Goal: Information Seeking & Learning: Learn about a topic

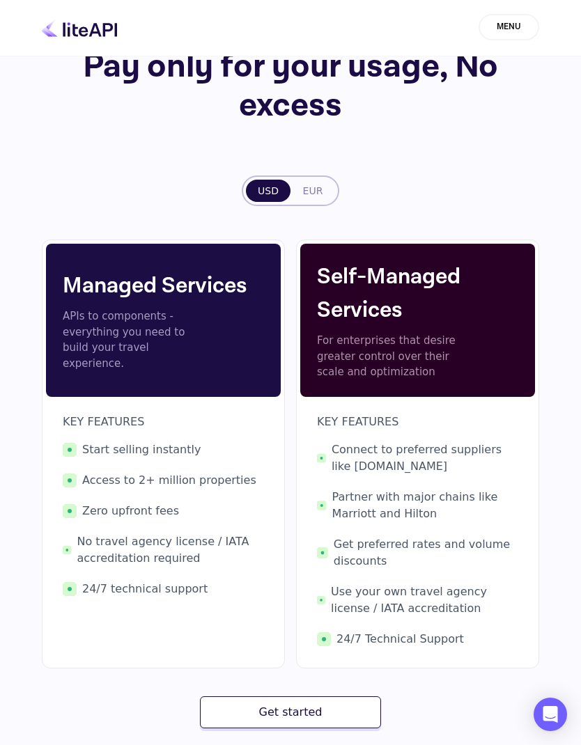
scroll to position [150, 0]
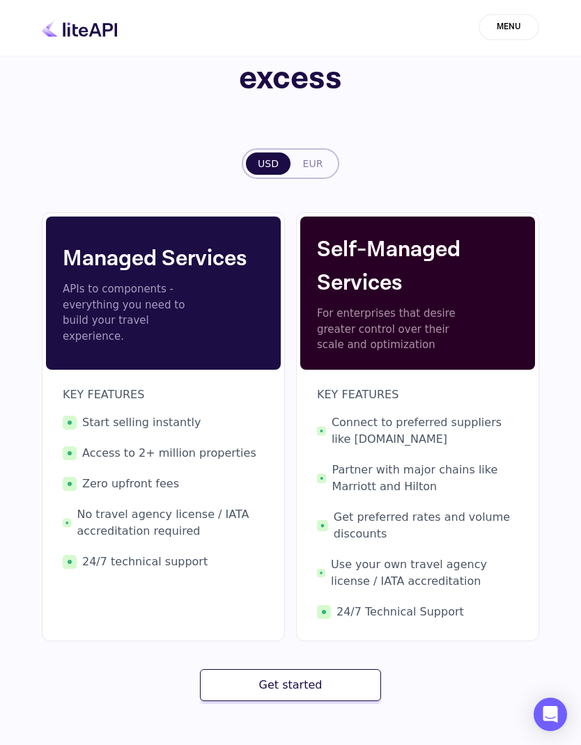
click at [311, 166] on button "EUR" at bounding box center [313, 164] width 45 height 22
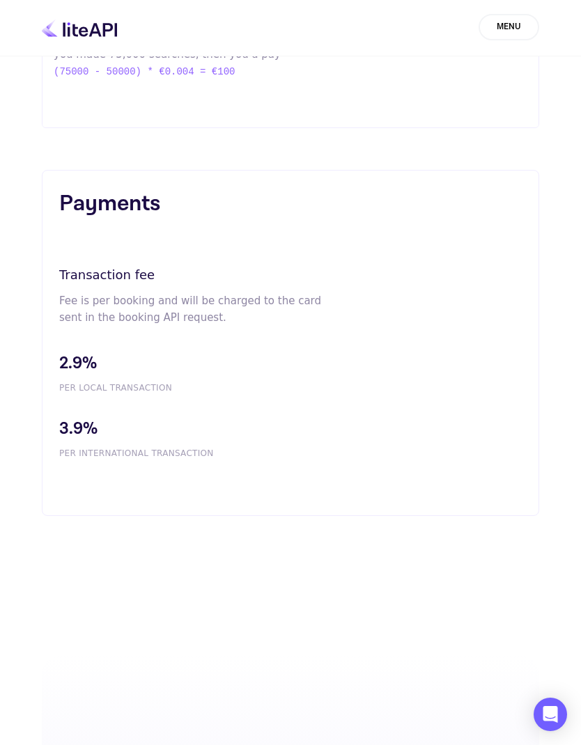
scroll to position [1626, 0]
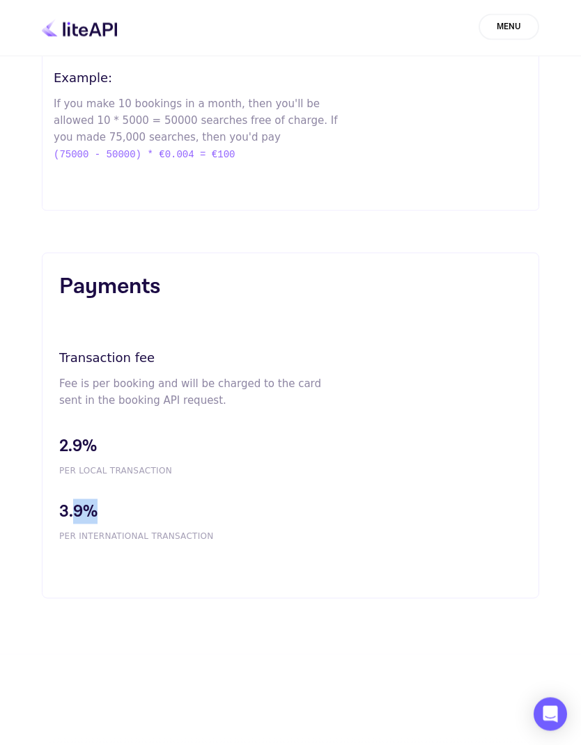
click at [346, 541] on span "PER INTERNATIONAL TRANSACTION" at bounding box center [290, 536] width 463 height 13
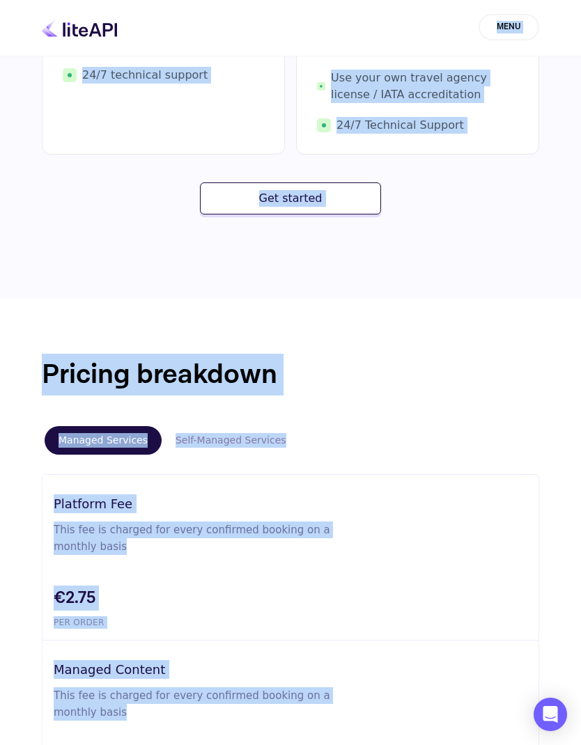
scroll to position [632, 0]
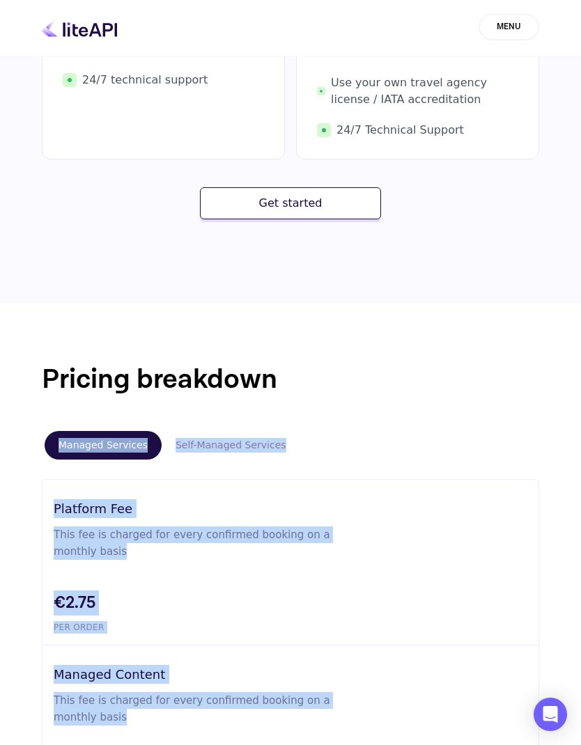
copy div "Managed Services Self-Managed Services Platform Fee This fee is charged for eve…"
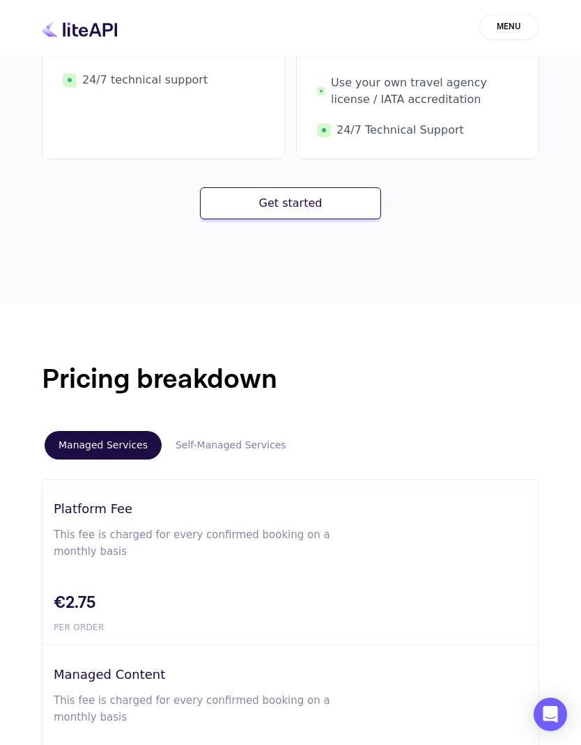
click at [168, 447] on button "Self-Managed Services" at bounding box center [231, 445] width 139 height 29
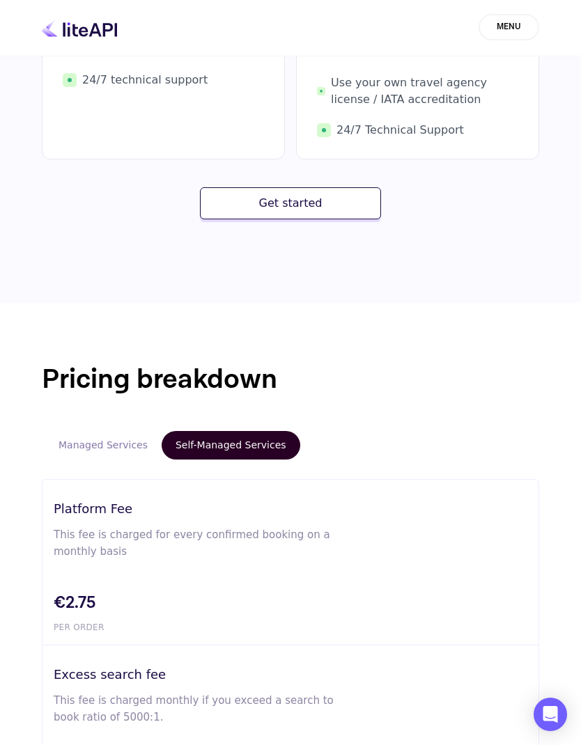
click at [93, 452] on button "Managed Services" at bounding box center [103, 445] width 117 height 29
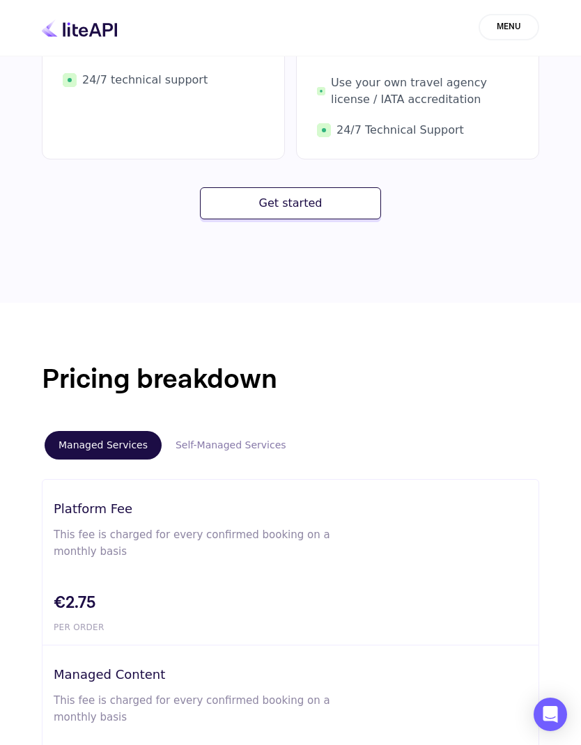
click at [190, 445] on button "Self-Managed Services" at bounding box center [231, 445] width 139 height 29
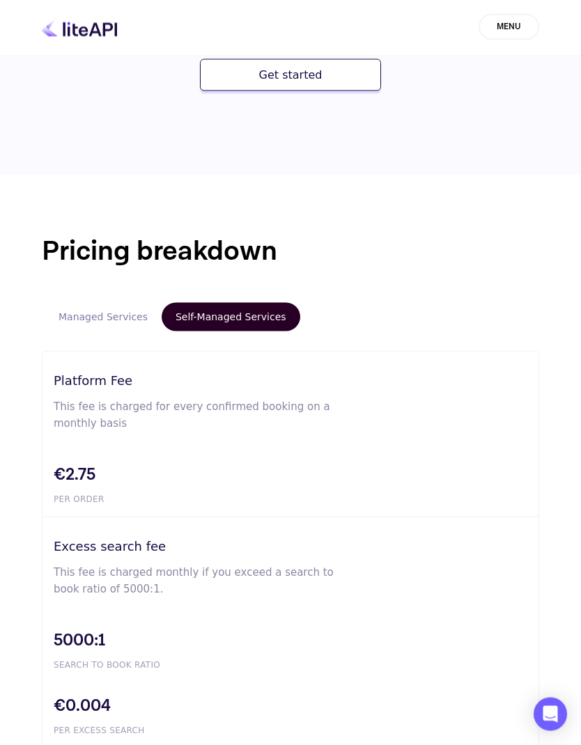
click at [83, 322] on button "Managed Services" at bounding box center [103, 317] width 117 height 29
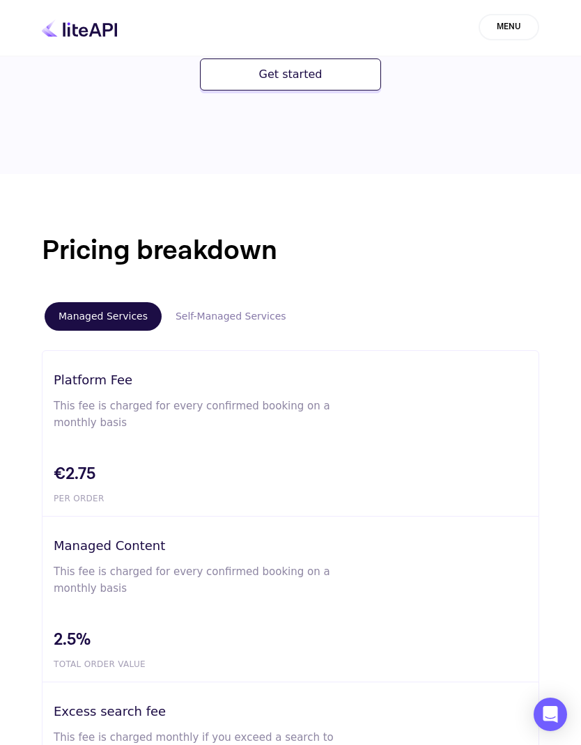
click at [190, 330] on button "Self-Managed Services" at bounding box center [231, 316] width 139 height 29
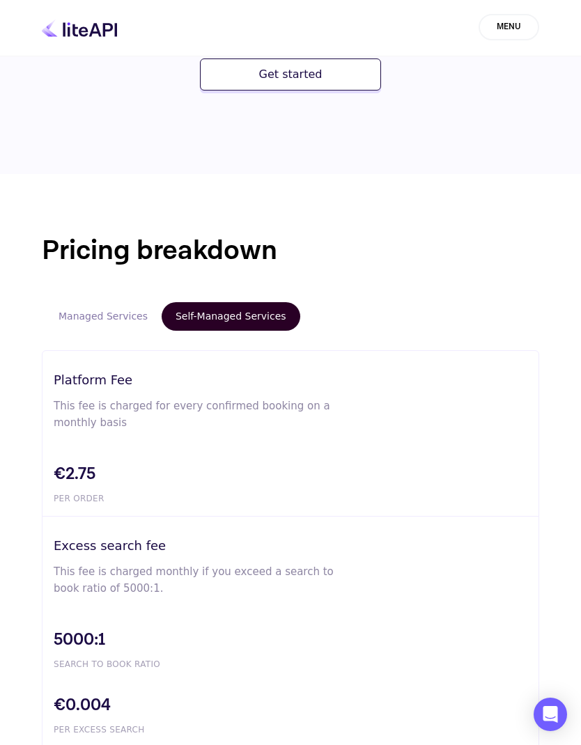
click at [68, 320] on button "Managed Services" at bounding box center [103, 316] width 117 height 29
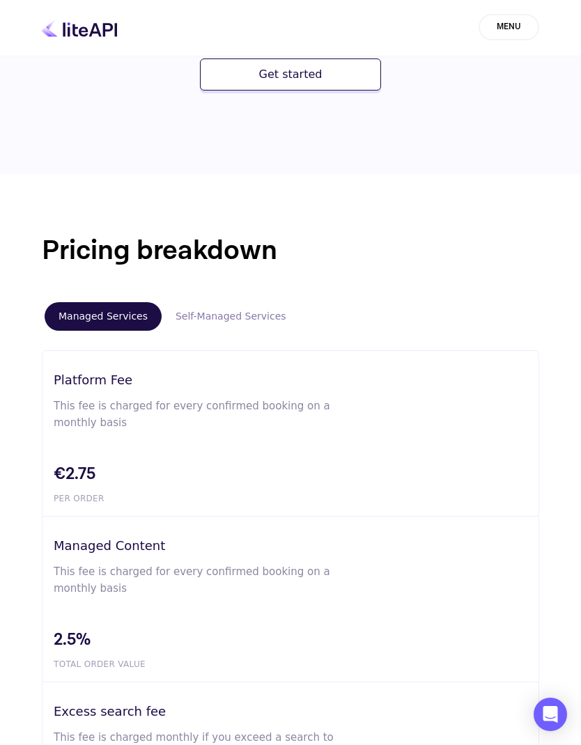
click at [218, 314] on button "Self-Managed Services" at bounding box center [231, 316] width 139 height 29
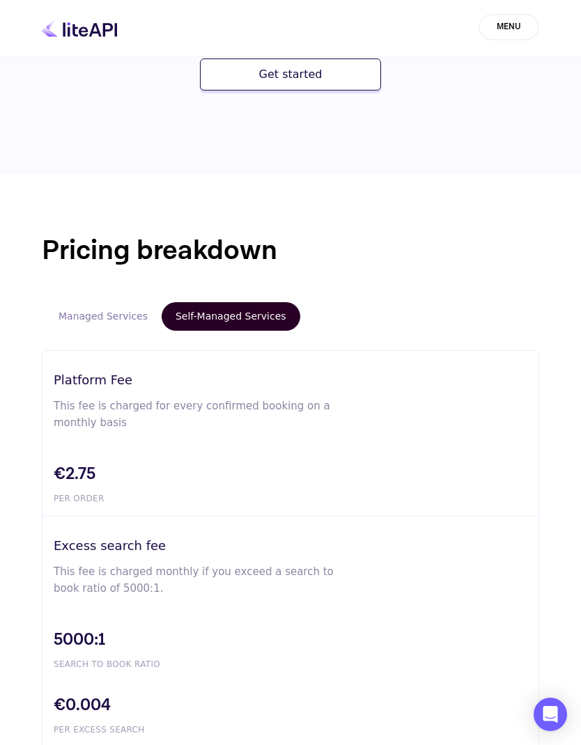
click at [111, 298] on div "Pricing breakdown Managed Services Self-Managed Services Platform Fee This fee …" at bounding box center [290, 570] width 581 height 681
click at [111, 297] on div "Pricing breakdown Managed Services Self-Managed Services Platform Fee This fee …" at bounding box center [290, 570] width 581 height 681
click at [75, 307] on button "Managed Services" at bounding box center [103, 316] width 117 height 29
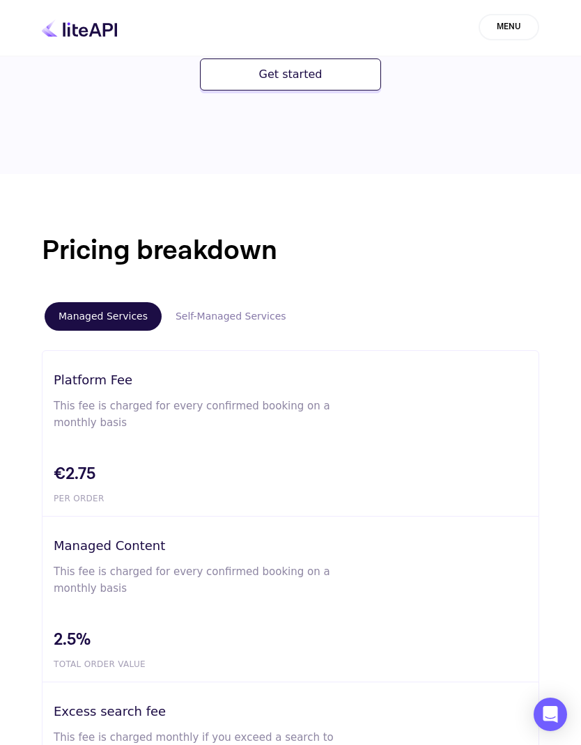
scroll to position [817, 0]
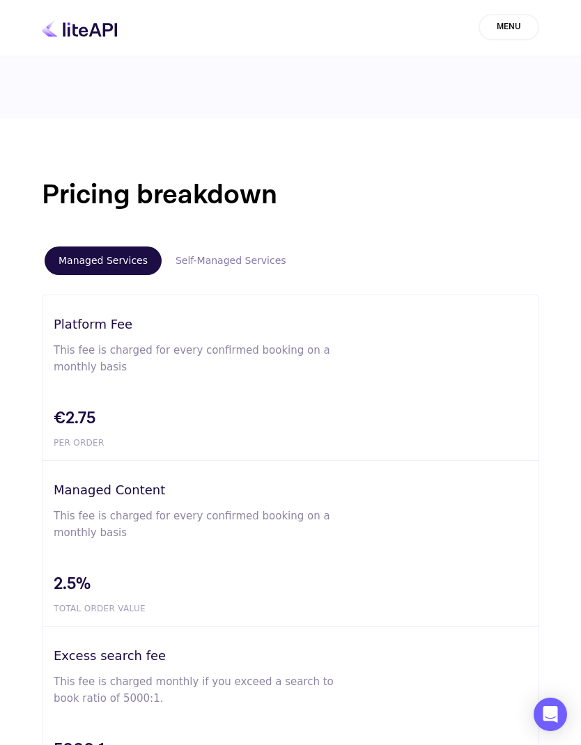
click at [195, 252] on button "Self-Managed Services" at bounding box center [231, 261] width 139 height 29
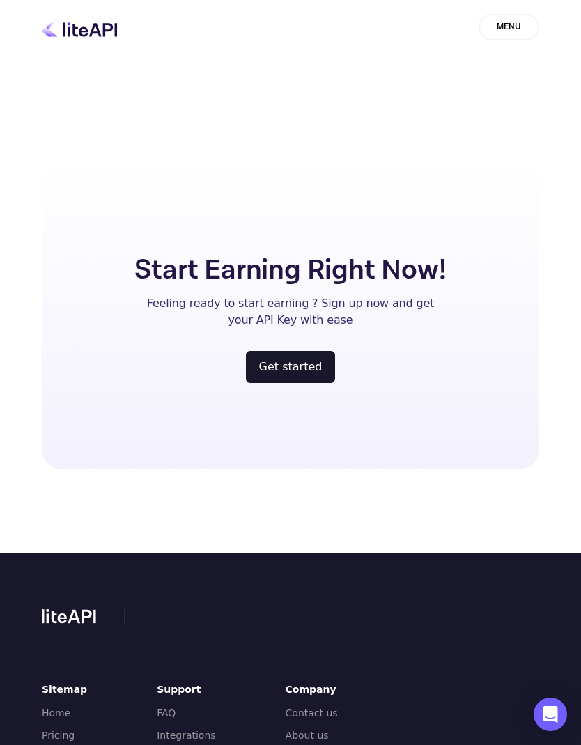
scroll to position [2035, 0]
